Goal: Find specific page/section: Find specific page/section

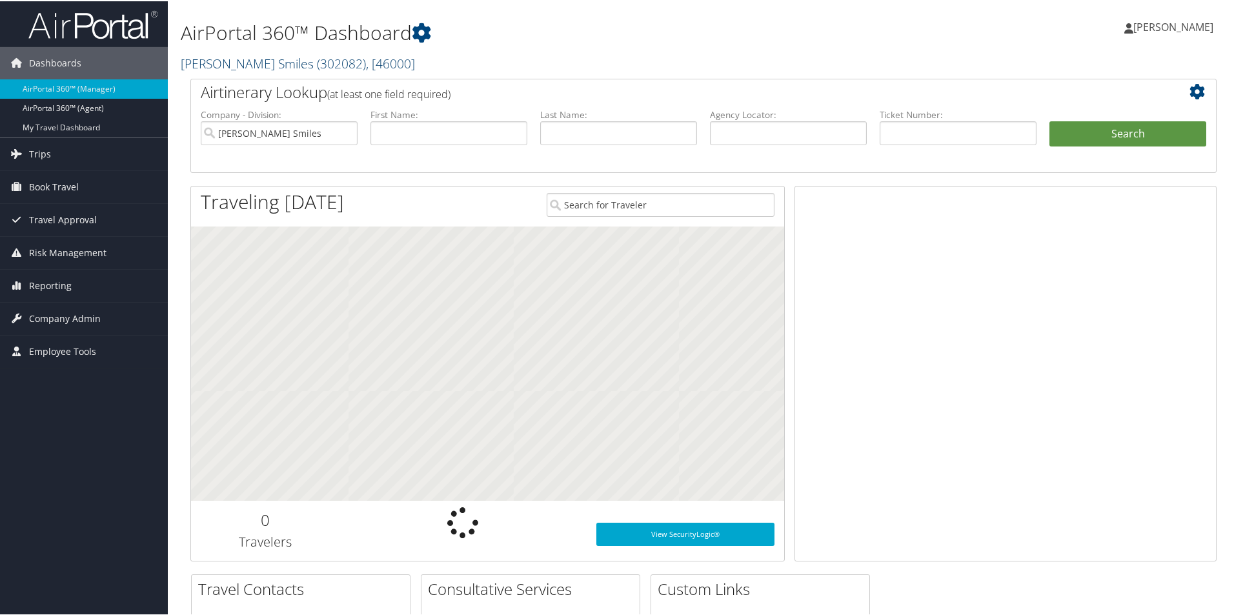
click at [255, 64] on link "Nuvia Smiles ( 302082 ) , [ 46000 ]" at bounding box center [298, 62] width 234 height 17
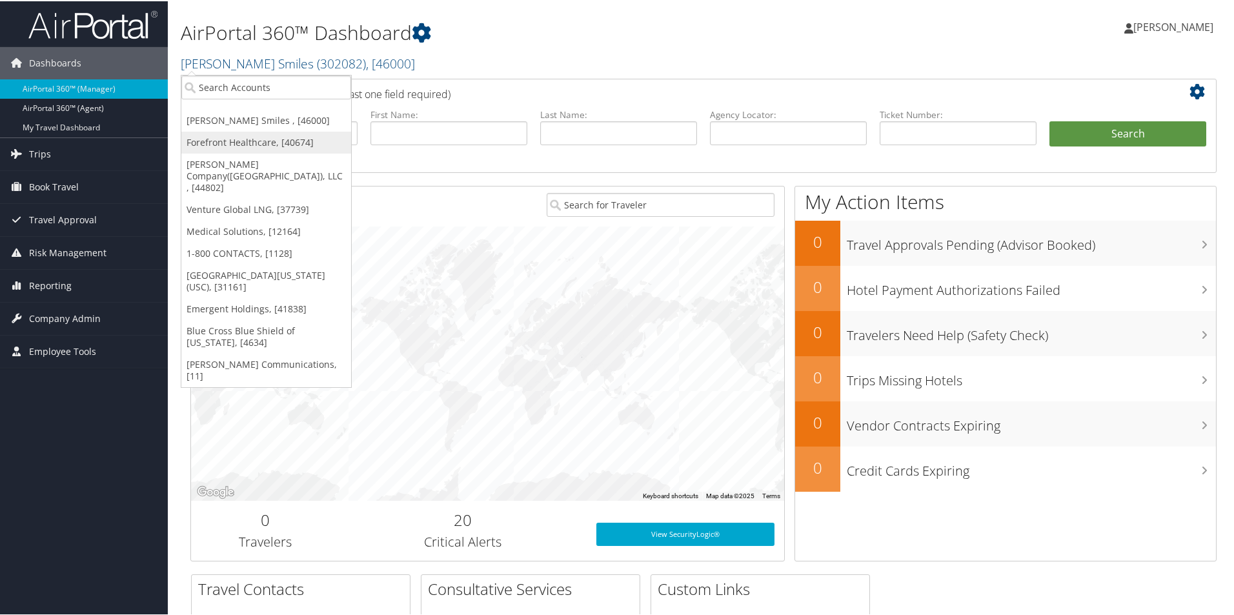
click at [253, 137] on link "Forefront Healthcare, [40674]" at bounding box center [266, 141] width 170 height 22
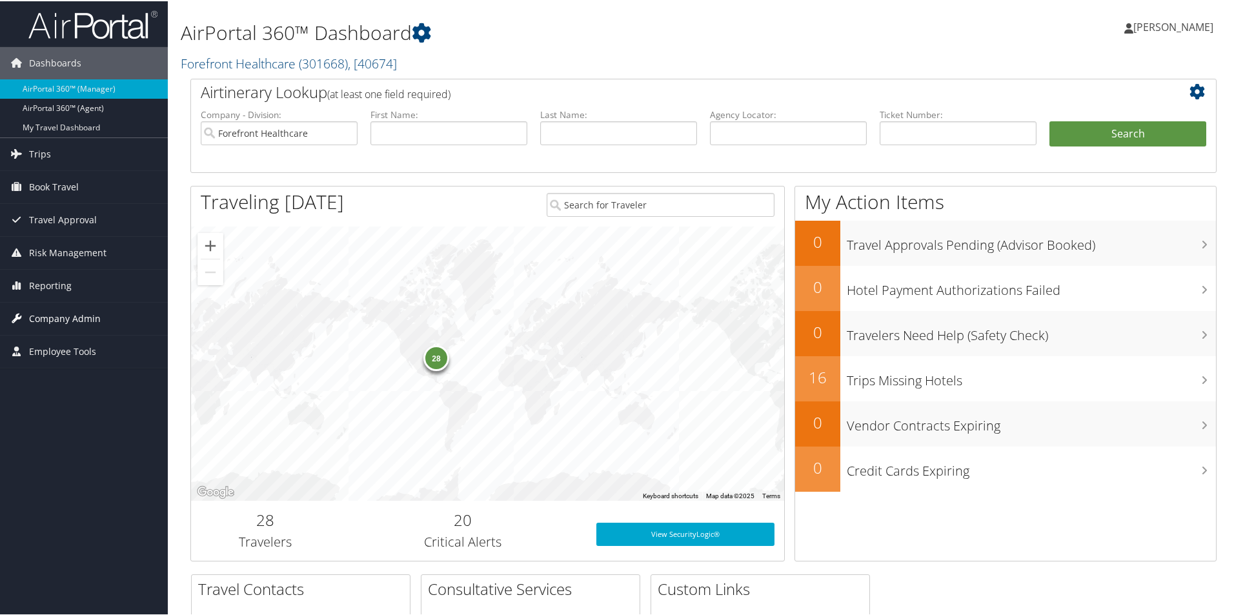
click at [83, 317] on span "Company Admin" at bounding box center [65, 317] width 72 height 32
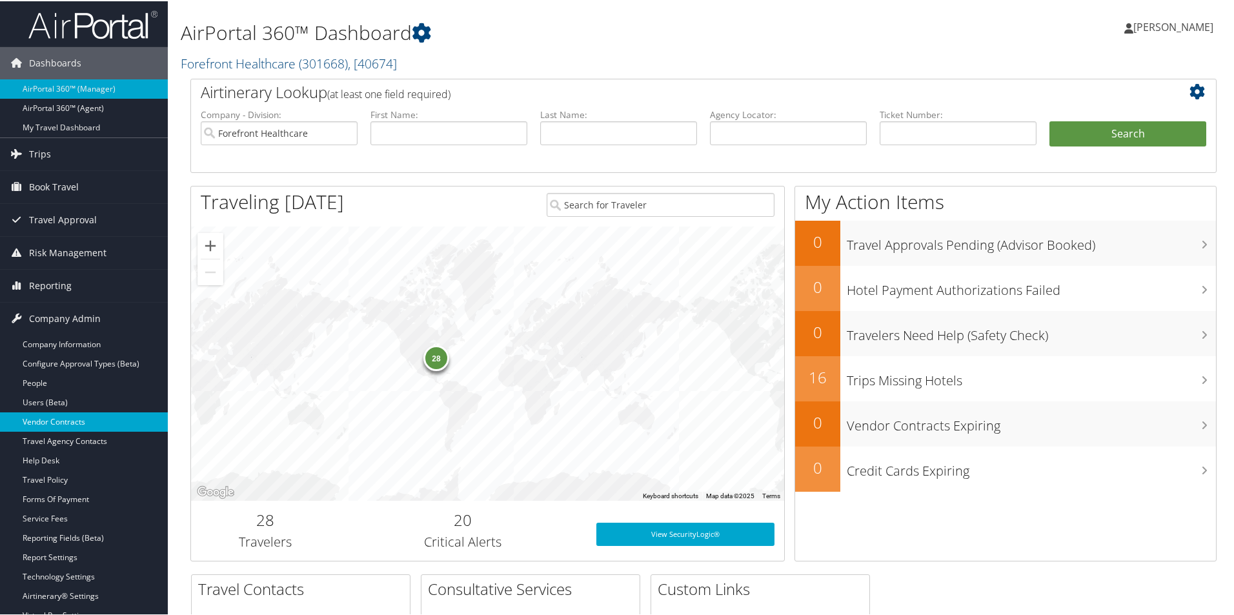
click at [63, 426] on link "Vendor Contracts" at bounding box center [84, 420] width 168 height 19
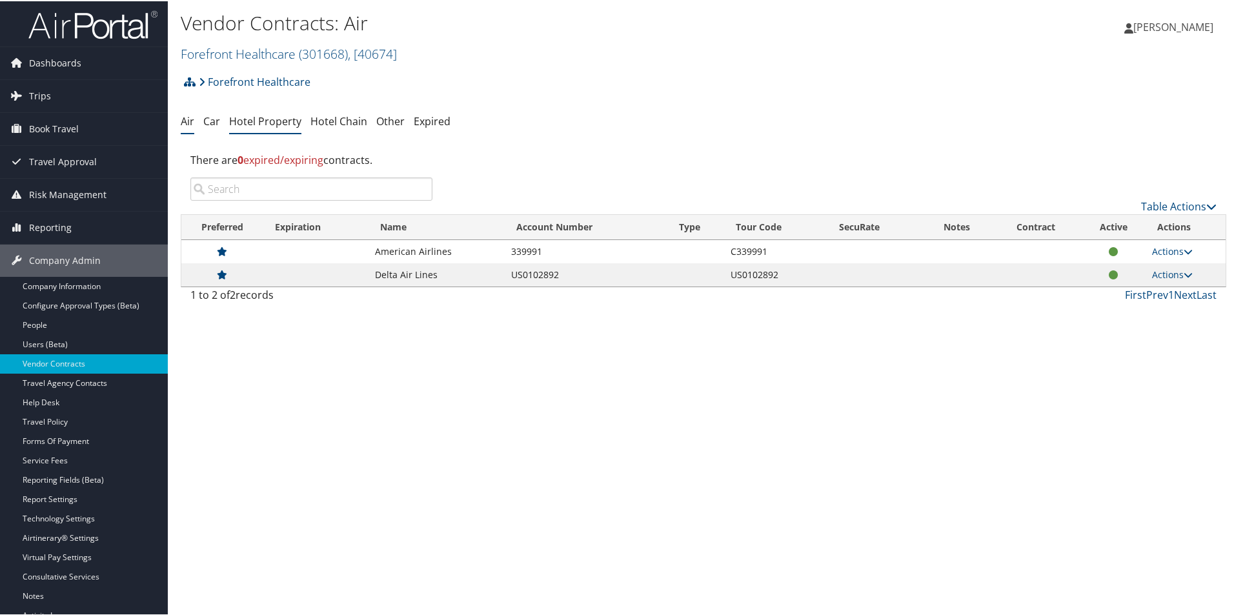
click at [263, 121] on link "Hotel Property" at bounding box center [265, 120] width 72 height 14
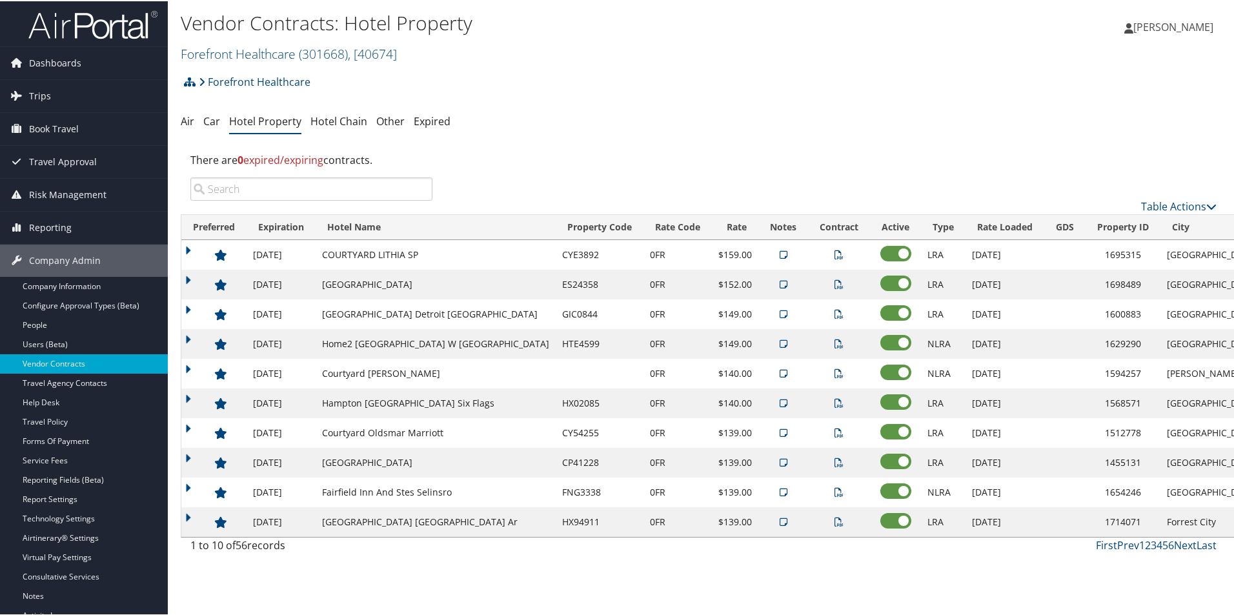
click at [290, 229] on th "Expiration" at bounding box center [281, 226] width 69 height 25
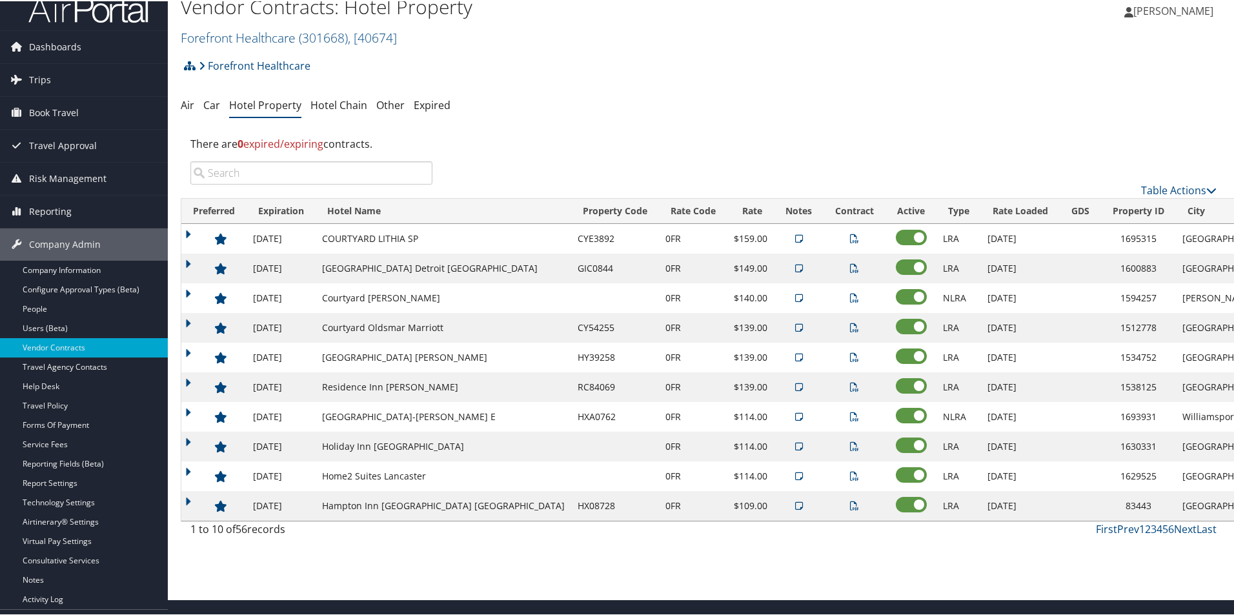
scroll to position [43, 0]
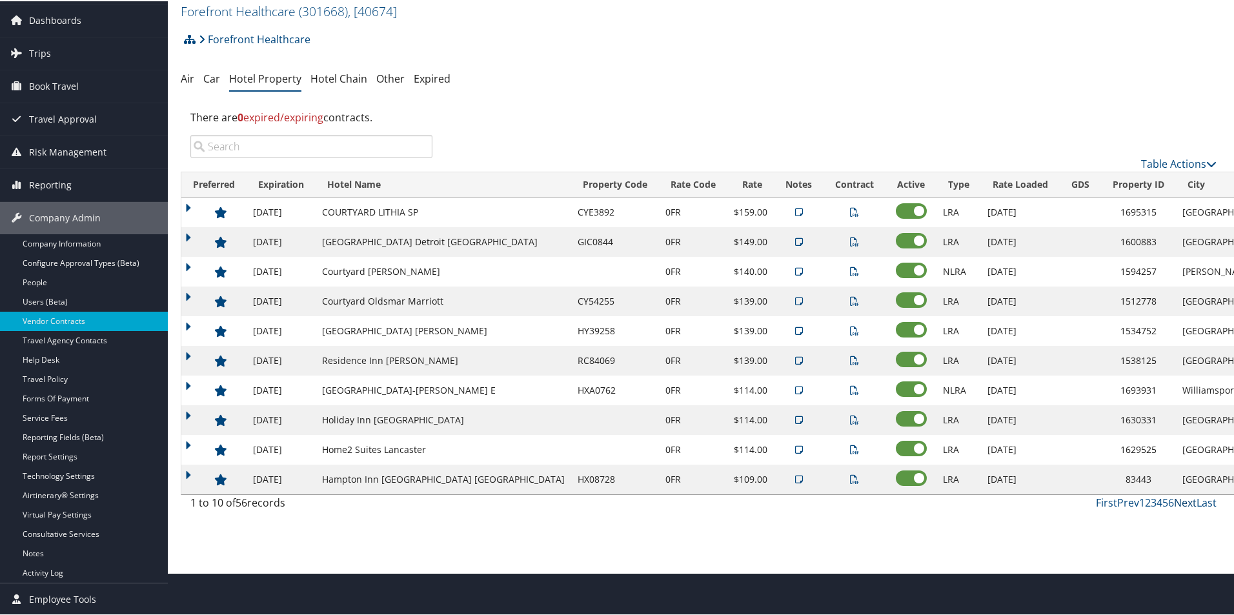
click at [1184, 502] on link "Next" at bounding box center [1185, 501] width 23 height 14
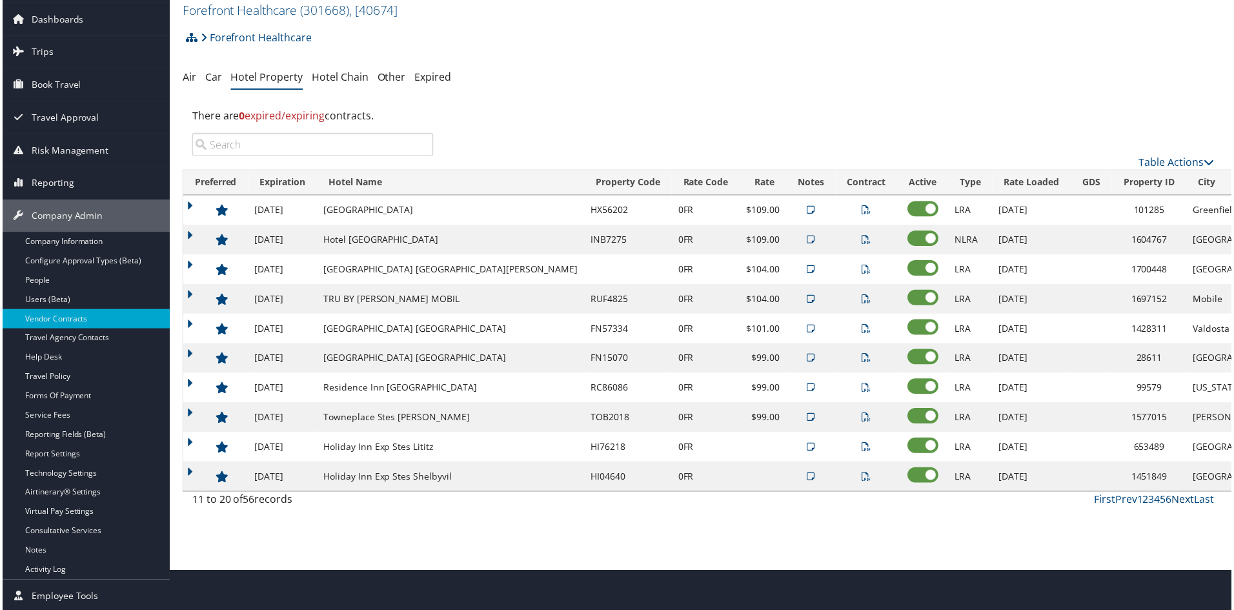
click at [1184, 502] on link "Next" at bounding box center [1185, 501] width 23 height 14
